Goal: Information Seeking & Learning: Learn about a topic

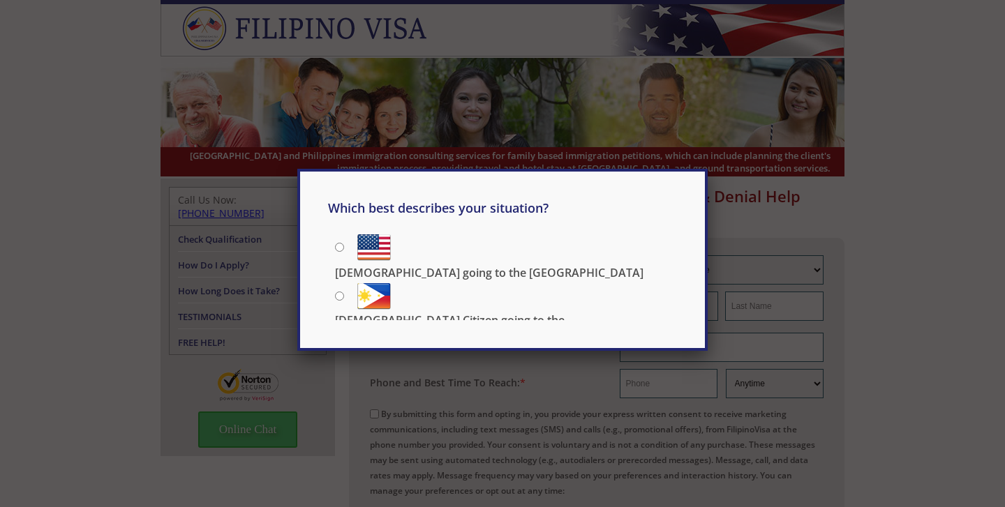
click at [563, 377] on div "Which best describes your situation? [DEMOGRAPHIC_DATA] going to the [GEOGRAPHI…" at bounding box center [502, 253] width 1005 height 507
click at [885, 200] on div "Which best describes your situation? [DEMOGRAPHIC_DATA] going to the [GEOGRAPHI…" at bounding box center [502, 253] width 1005 height 507
click at [447, 265] on p "[DEMOGRAPHIC_DATA] going to the [GEOGRAPHIC_DATA]" at bounding box center [489, 272] width 308 height 15
click at [344, 243] on input "[DEMOGRAPHIC_DATA] going to the [GEOGRAPHIC_DATA]" at bounding box center [339, 247] width 9 height 9
radio input "true"
